Goal: Transaction & Acquisition: Purchase product/service

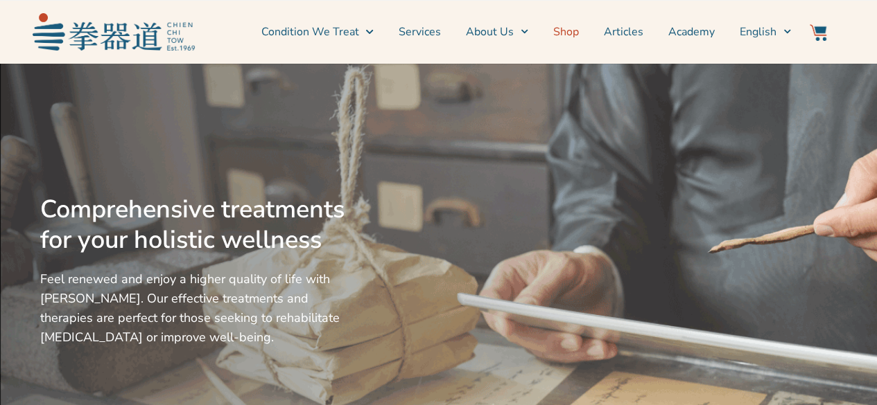
click at [571, 35] on link "Shop" at bounding box center [566, 32] width 26 height 35
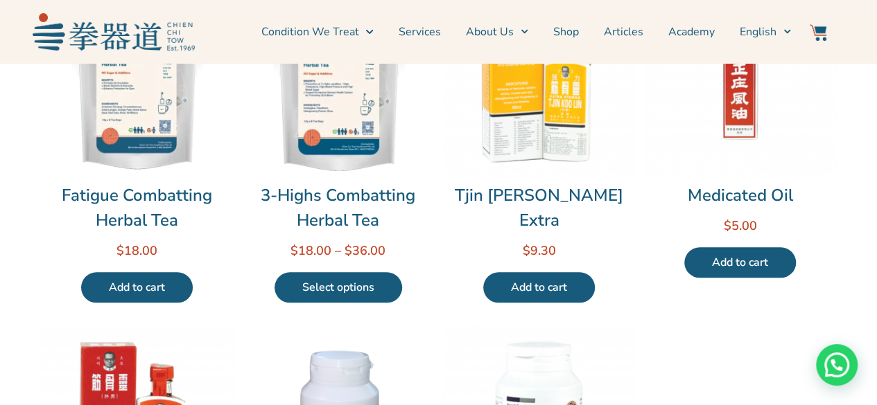
scroll to position [555, 0]
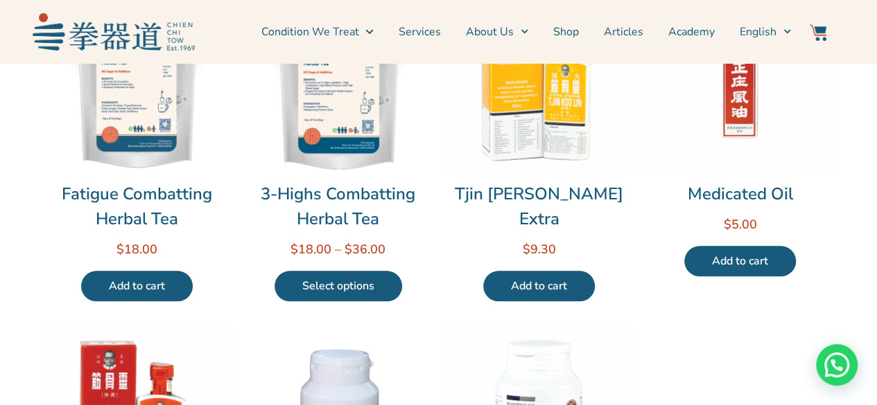
click at [115, 188] on h2 "Fatigue Combatting Herbal Tea" at bounding box center [137, 207] width 194 height 50
click at [121, 192] on h2 "Fatigue Combatting Herbal Tea" at bounding box center [137, 207] width 194 height 50
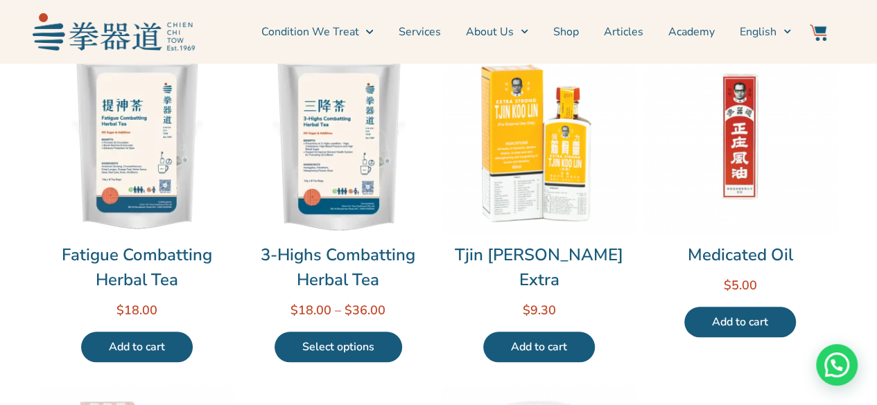
scroll to position [416, 0]
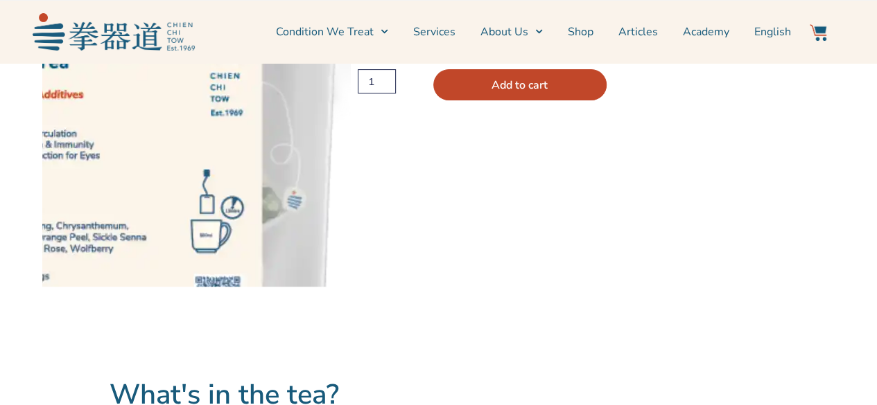
scroll to position [139, 0]
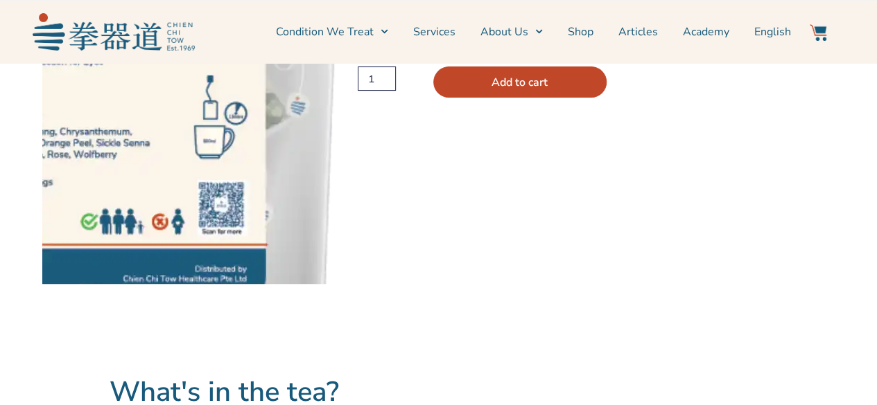
click at [254, 209] on img at bounding box center [114, 16] width 749 height 749
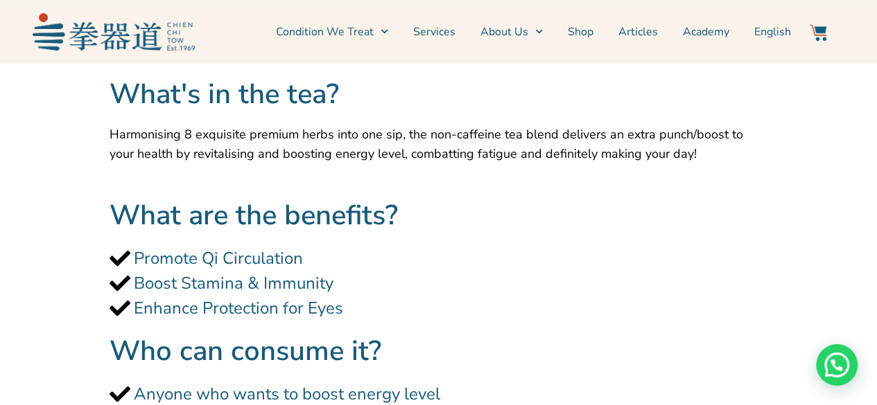
scroll to position [416, 0]
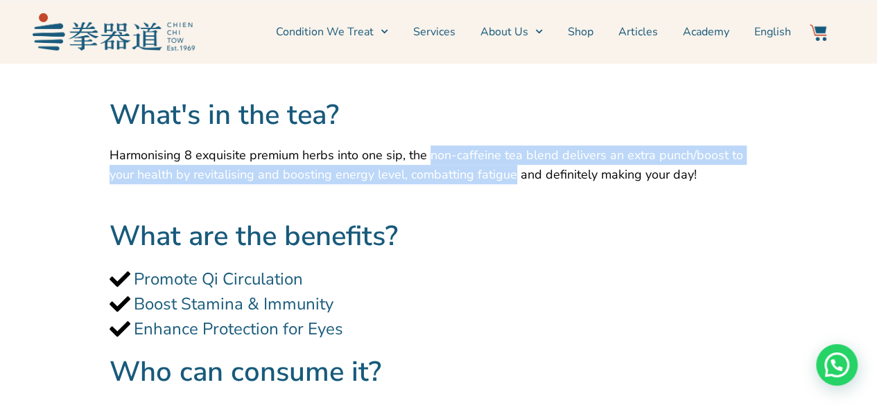
drag, startPoint x: 424, startPoint y: 156, endPoint x: 478, endPoint y: 201, distance: 69.8
click at [478, 201] on div "Harmonising 8 exquisite premium herbs into one sip, the non-caffeine tea blend …" at bounding box center [439, 176] width 658 height 61
copy span "non-caffeine tea blend delivers an extra punch/boost to your health by revitali…"
drag, startPoint x: 134, startPoint y: 278, endPoint x: 352, endPoint y: 329, distance: 224.1
click at [352, 329] on ul "Promote Qi Circulation Boost Stamina & Immunity Enhance Protection for Eyes" at bounding box center [439, 304] width 658 height 75
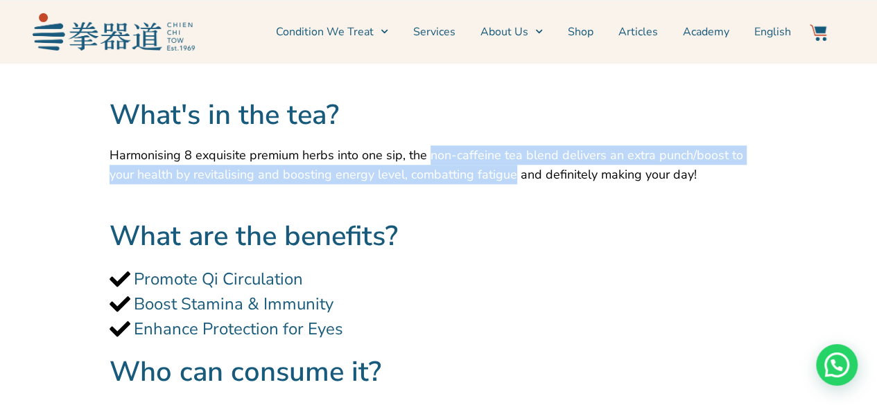
copy ul "Promote Qi Circulation Boost Stamina & Immunity Enhance Protection for Eyes"
